Goal: Find specific page/section: Find specific page/section

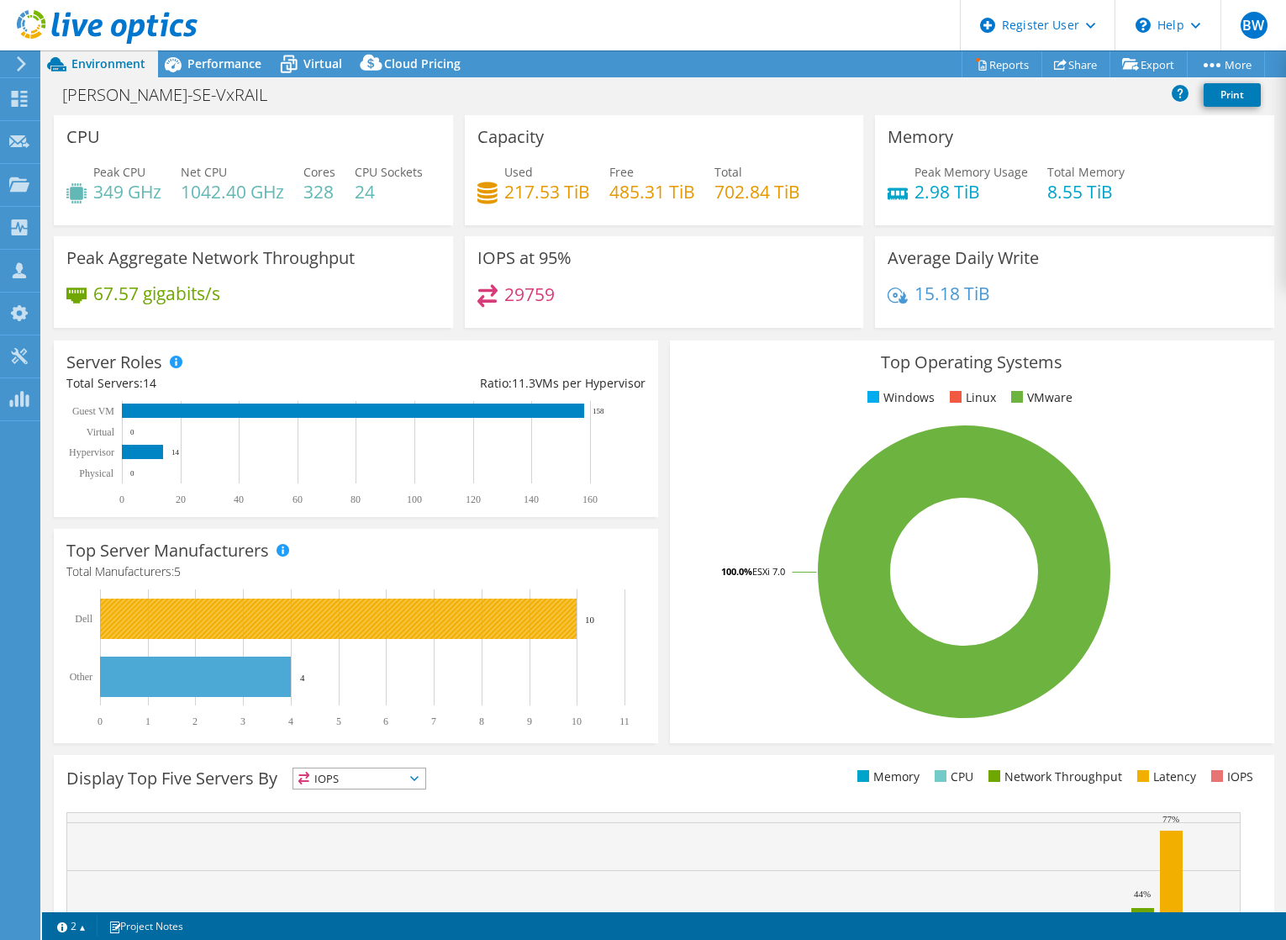
select select "EUFrankfurt"
select select "USD"
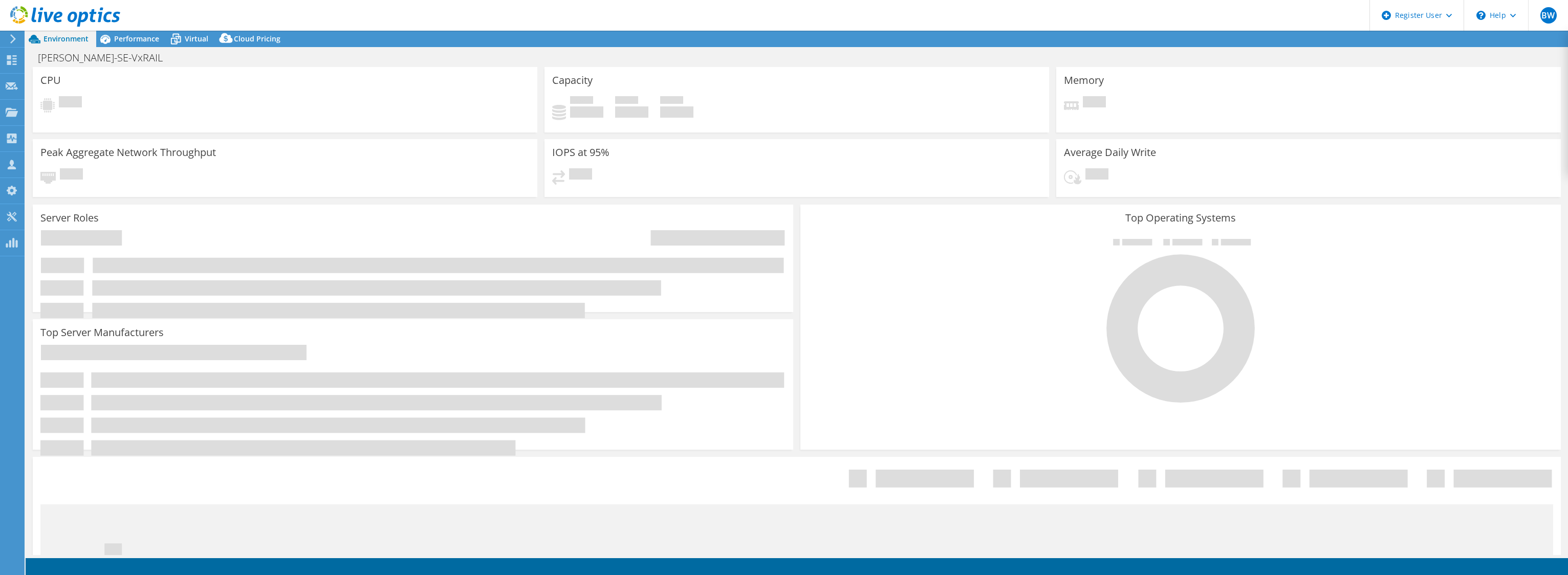
select select "EUFrankfurt"
select select "USD"
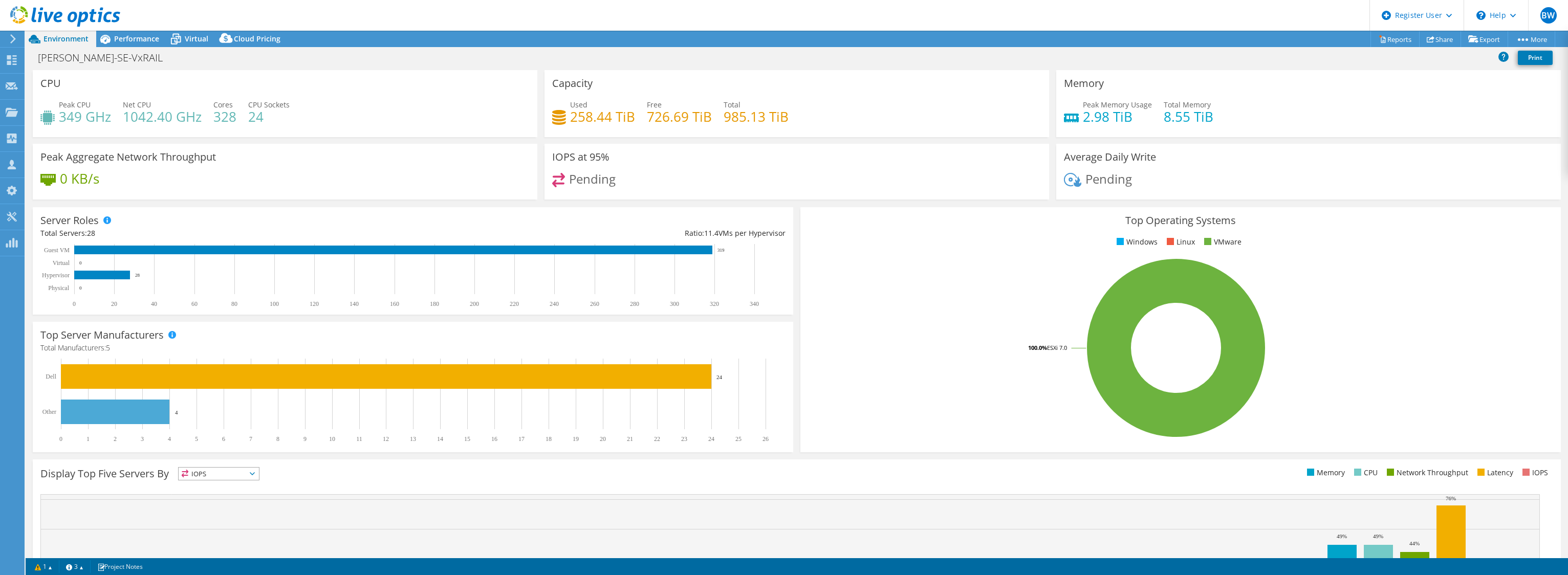
click at [57, 13] on use at bounding box center [65, 16] width 110 height 21
